Goal: Information Seeking & Learning: Learn about a topic

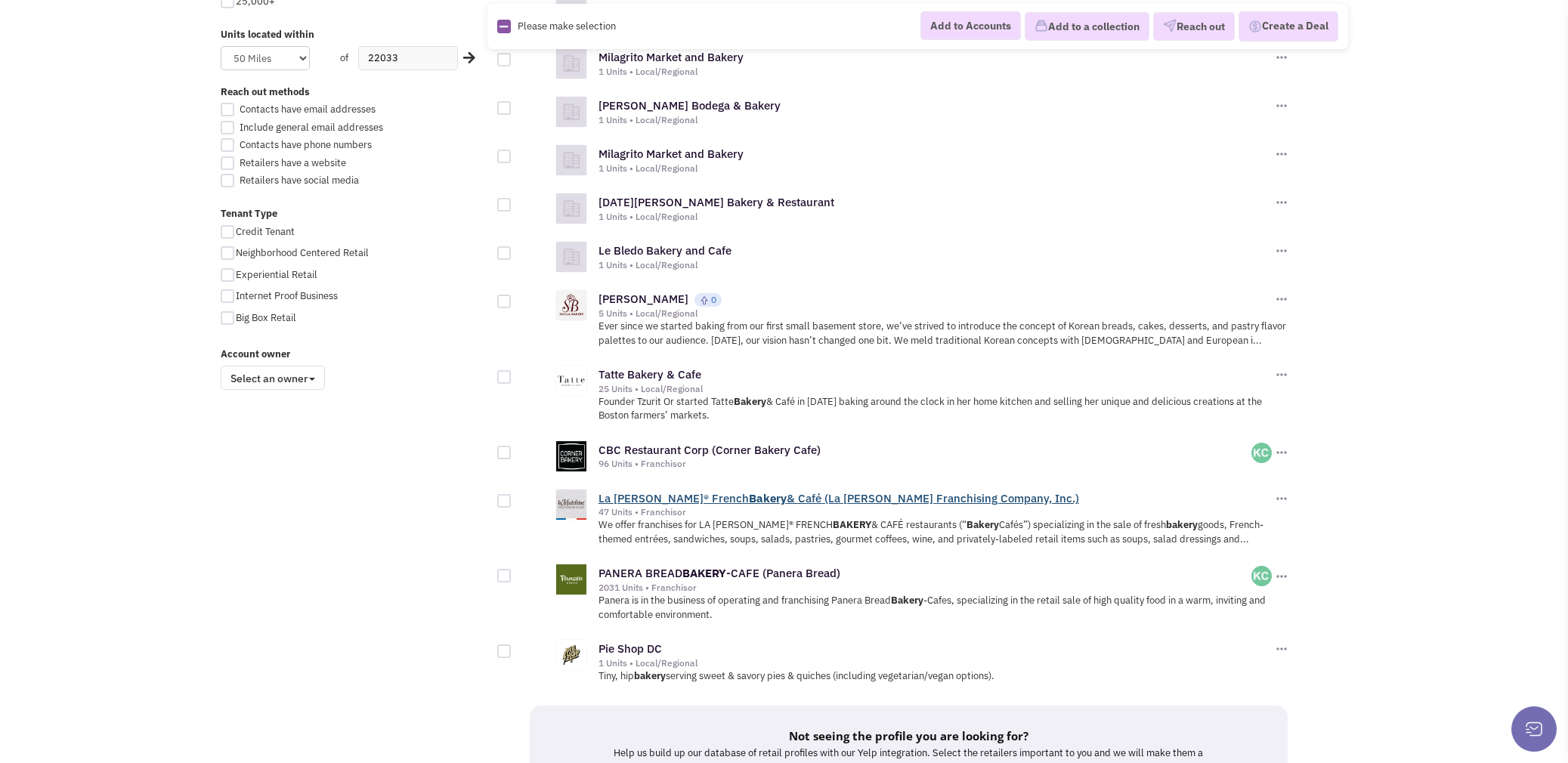
scroll to position [982, 0]
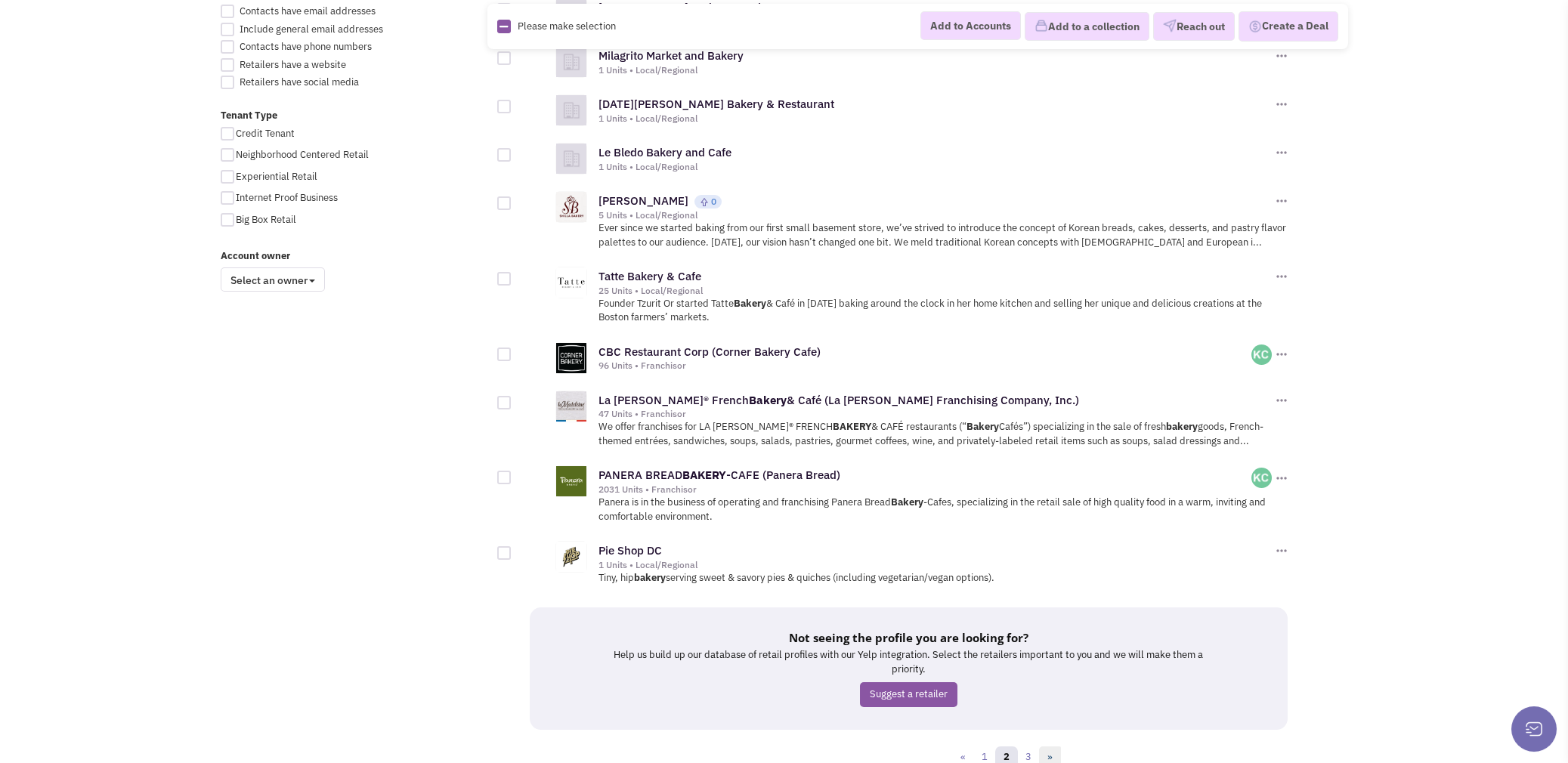
click at [1039, 749] on link "»" at bounding box center [1050, 757] width 22 height 22
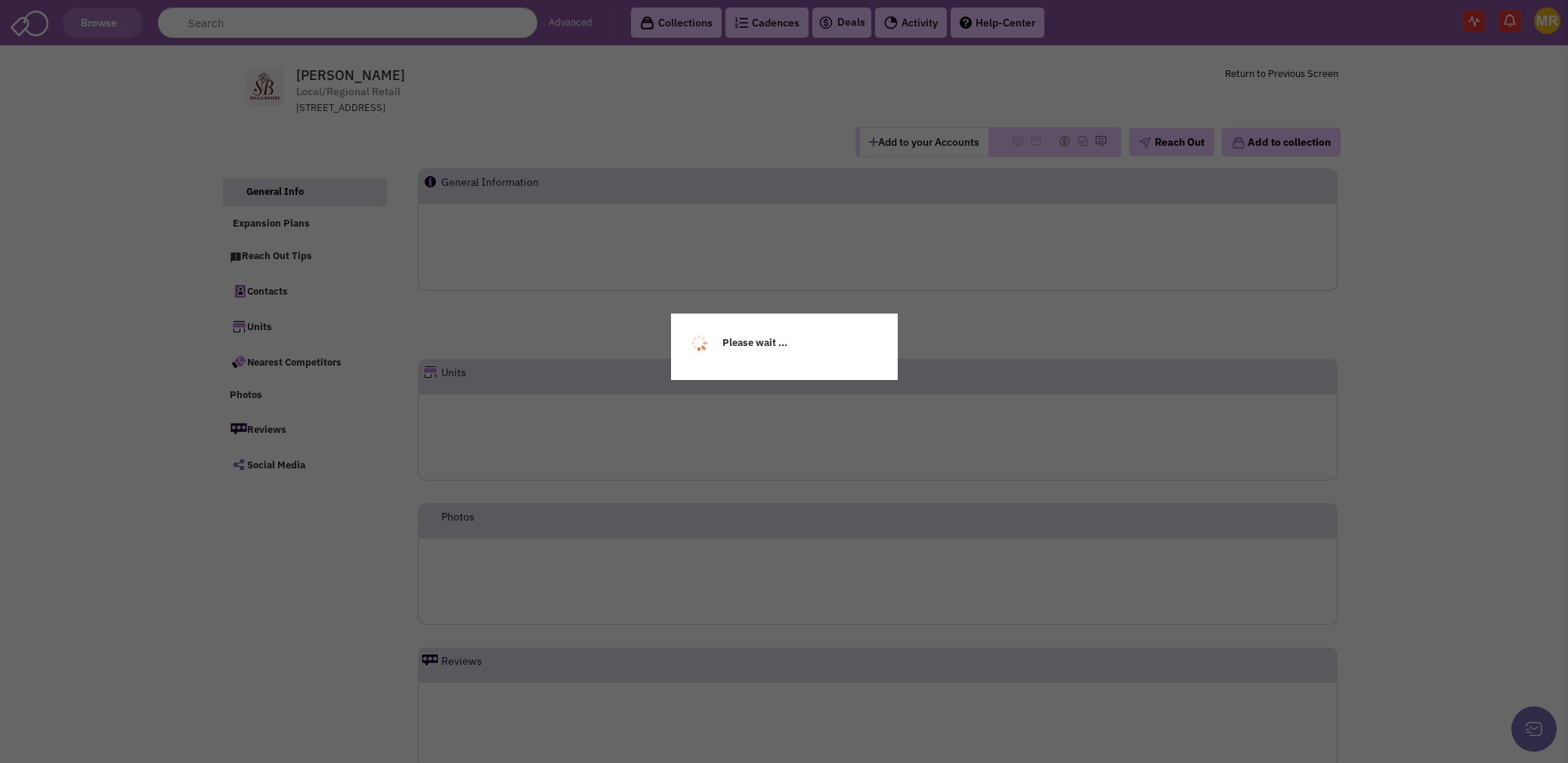
select select
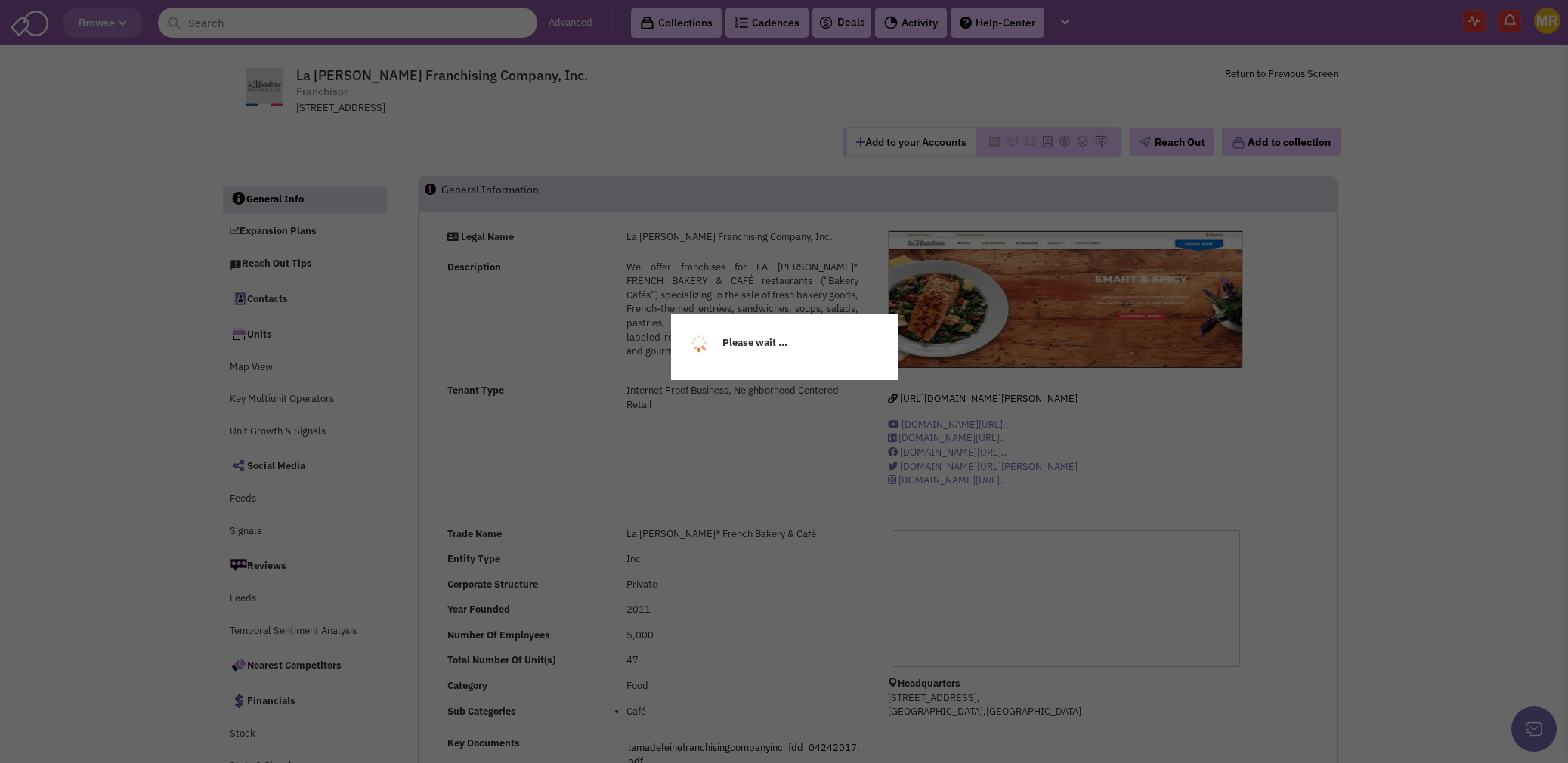
select select
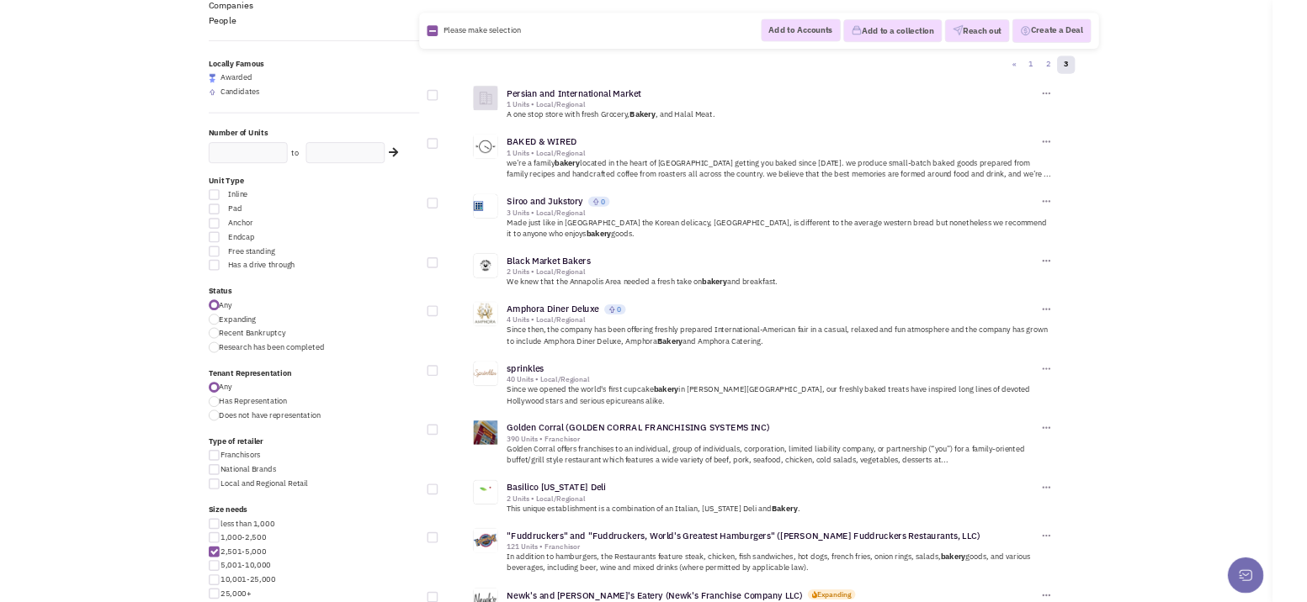
scroll to position [167, 0]
